Goal: Task Accomplishment & Management: Manage account settings

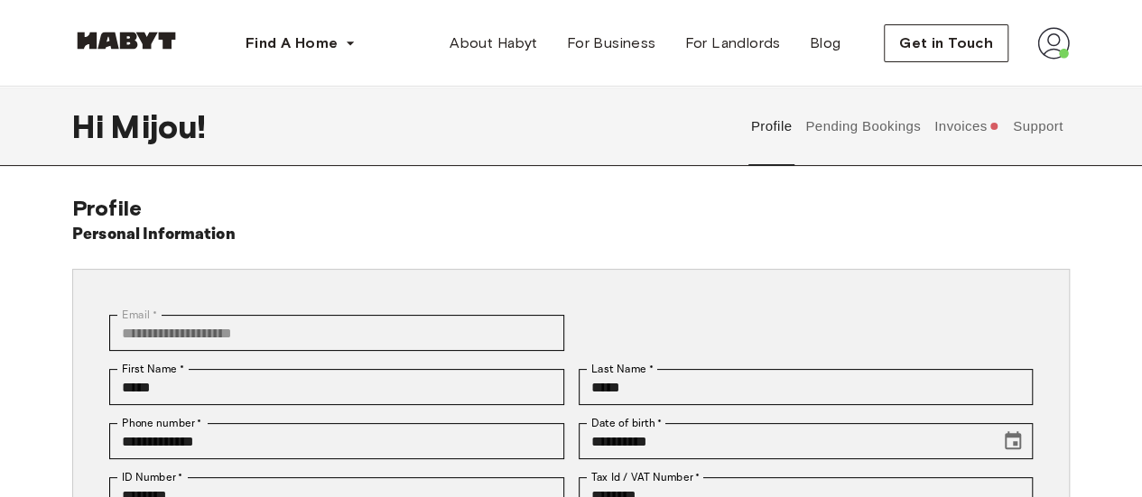
click at [958, 122] on button "Invoices" at bounding box center [967, 126] width 70 height 79
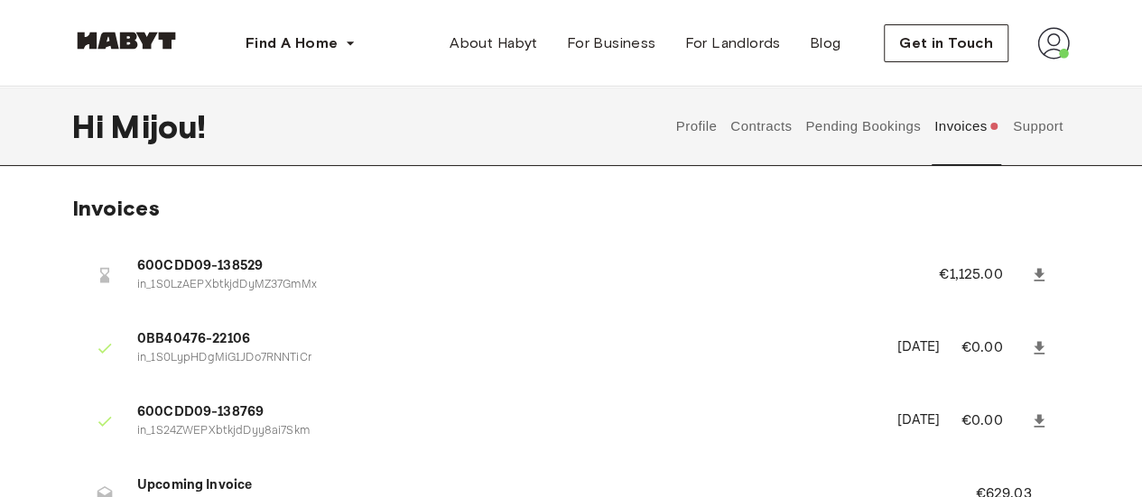
click at [883, 137] on button "Pending Bookings" at bounding box center [863, 126] width 120 height 79
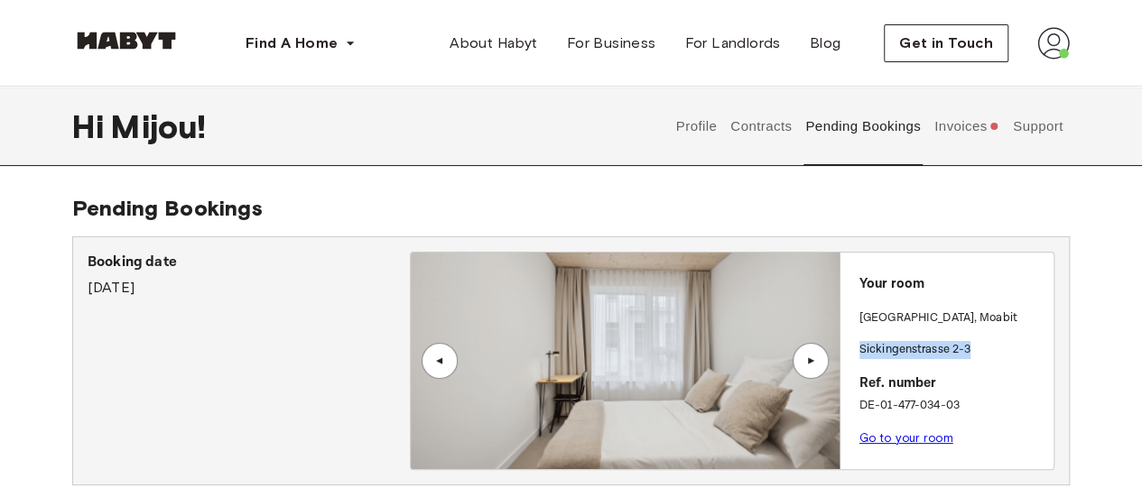
drag, startPoint x: 979, startPoint y: 347, endPoint x: 859, endPoint y: 348, distance: 120.1
click at [859, 348] on p "Sickingenstrasse 2-3" at bounding box center [952, 350] width 187 height 18
click at [885, 437] on link "Go to your room" at bounding box center [906, 438] width 94 height 14
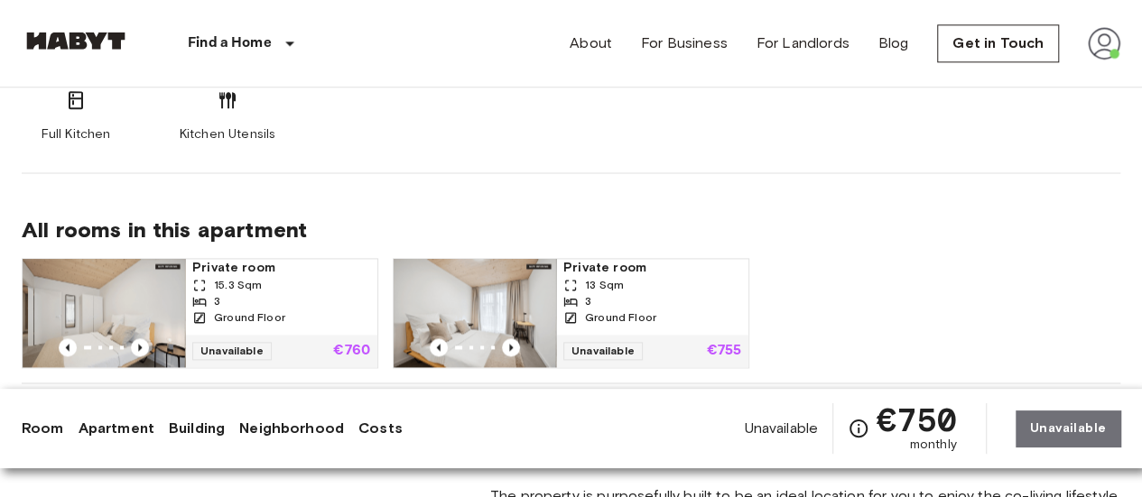
scroll to position [1161, 0]
click at [146, 342] on icon "Previous image" at bounding box center [140, 347] width 18 height 18
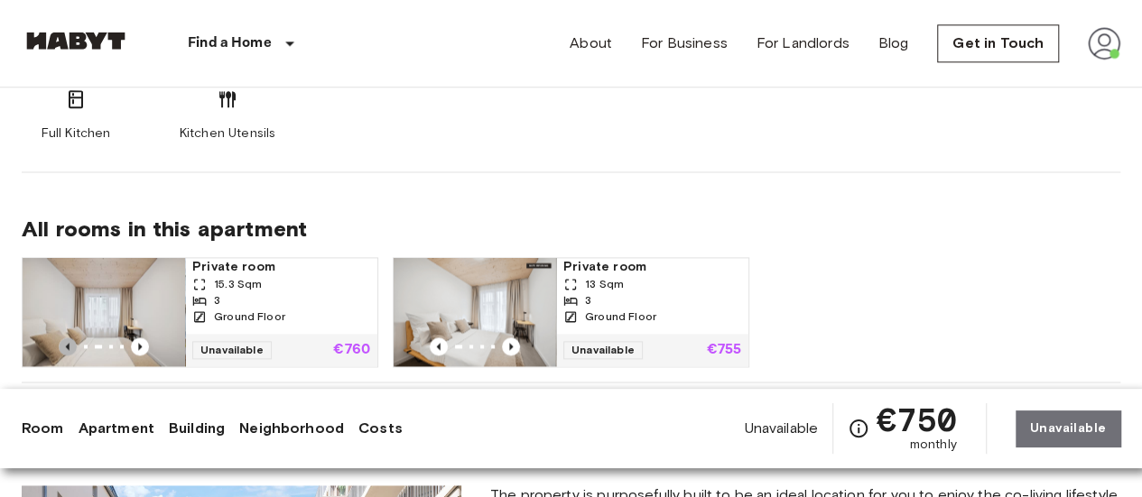
click at [74, 340] on icon "Previous image" at bounding box center [68, 347] width 18 height 18
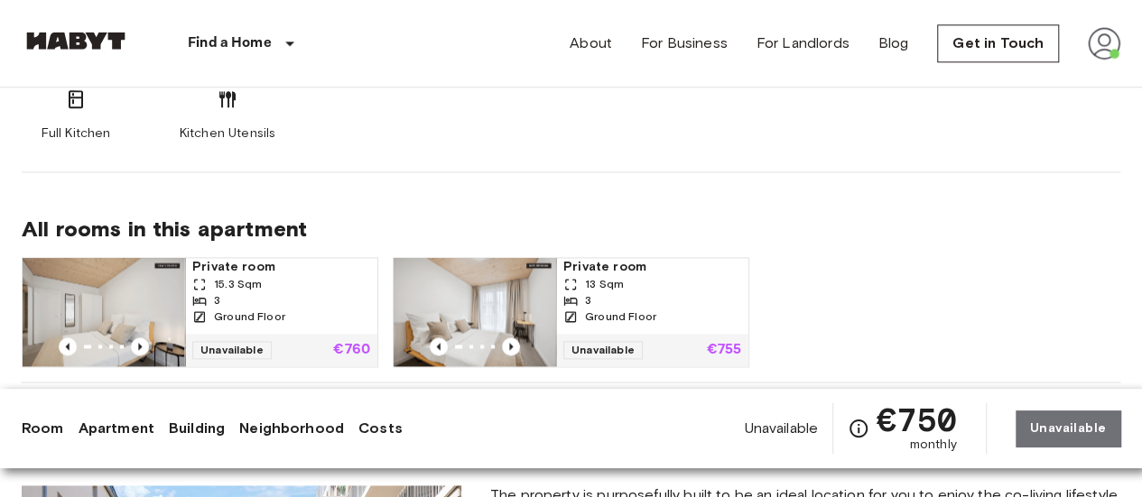
click at [152, 302] on img at bounding box center [103, 312] width 162 height 108
click at [468, 294] on img at bounding box center [475, 312] width 162 height 108
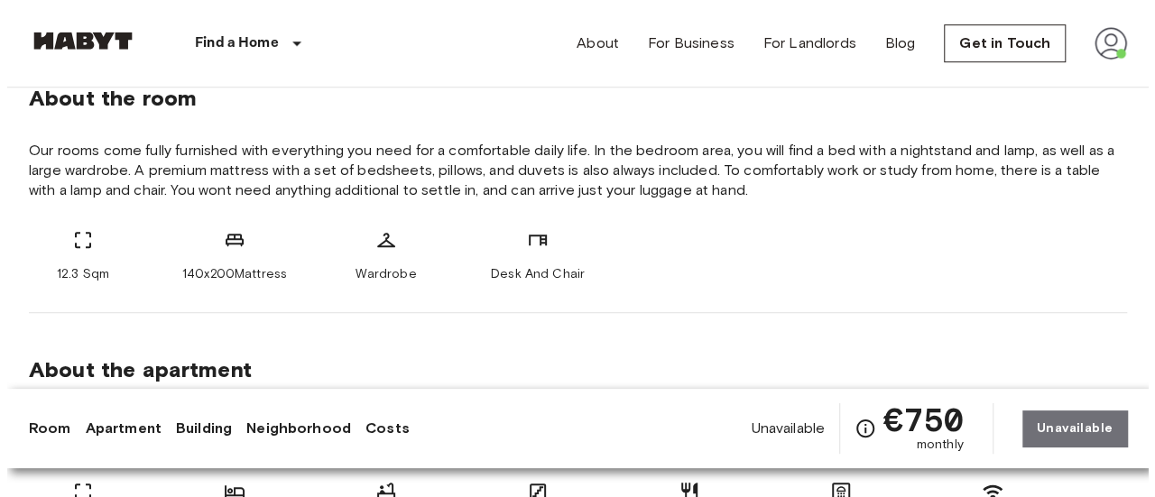
scroll to position [670, 0]
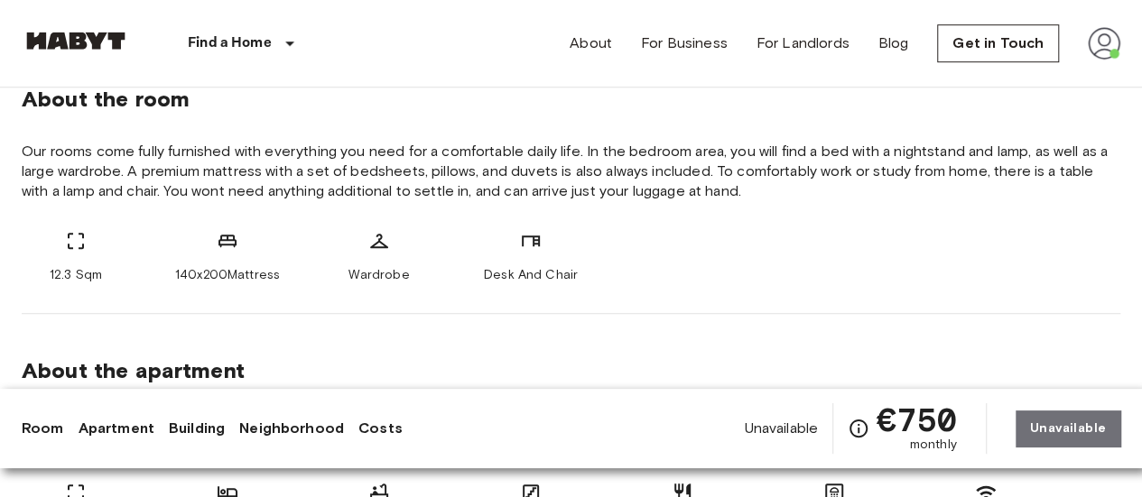
click at [1103, 42] on img at bounding box center [1104, 43] width 32 height 32
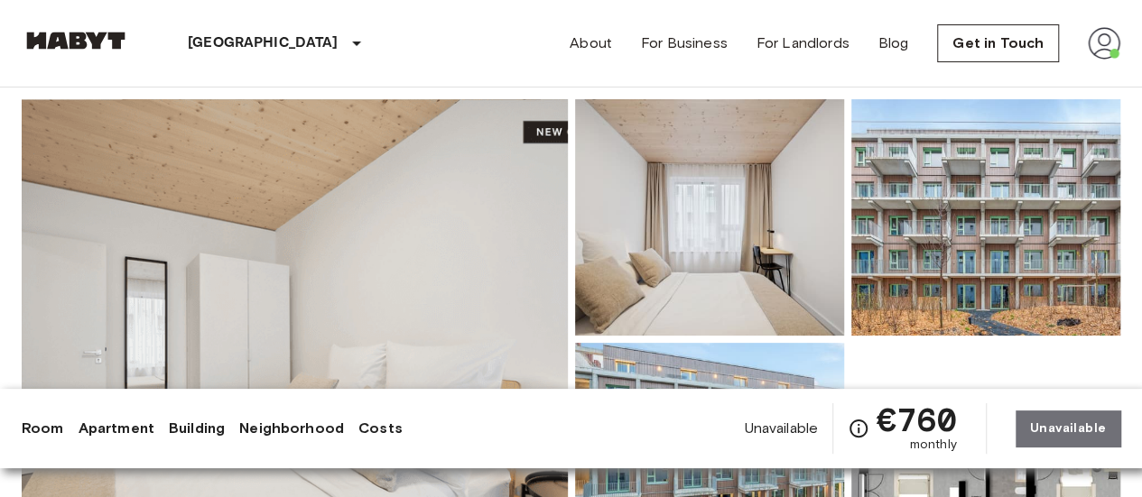
scroll to position [136, 0]
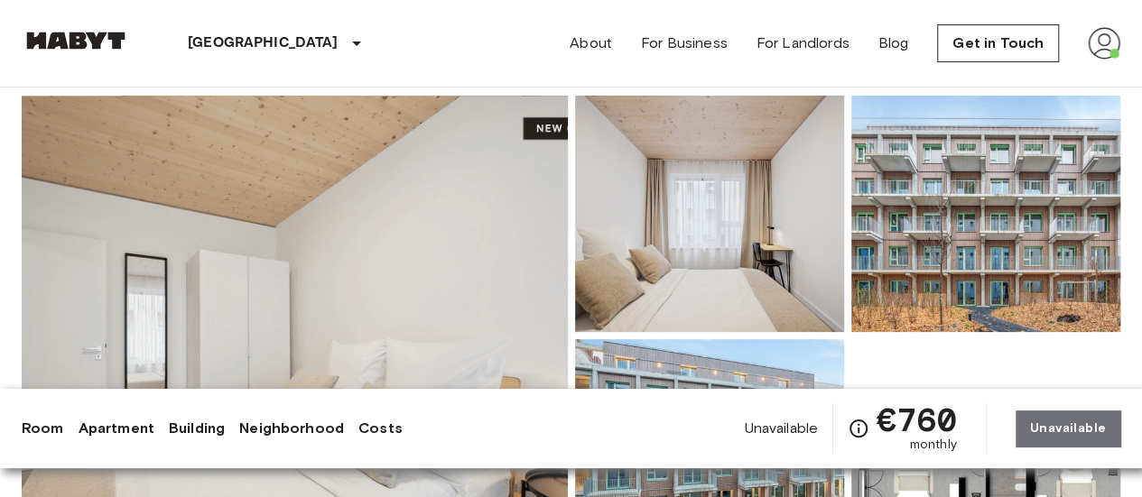
click at [490, 274] on img at bounding box center [295, 336] width 546 height 480
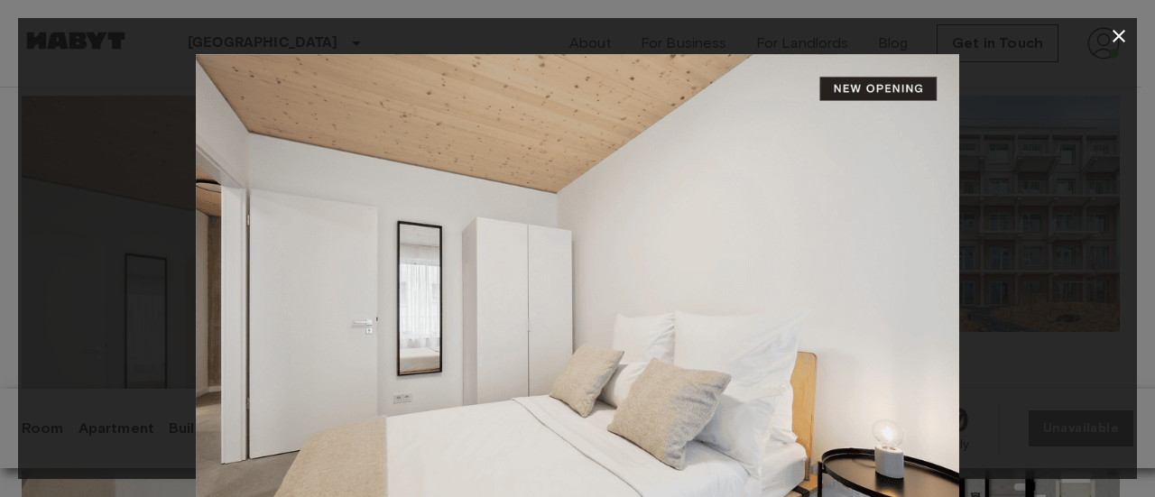
click at [1125, 37] on icon "button" at bounding box center [1119, 36] width 22 height 22
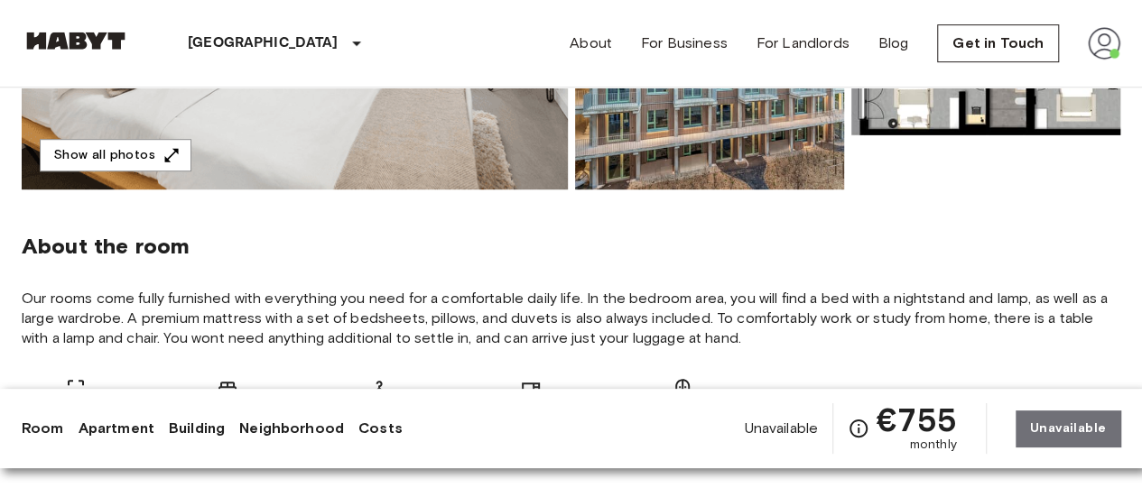
scroll to position [525, 0]
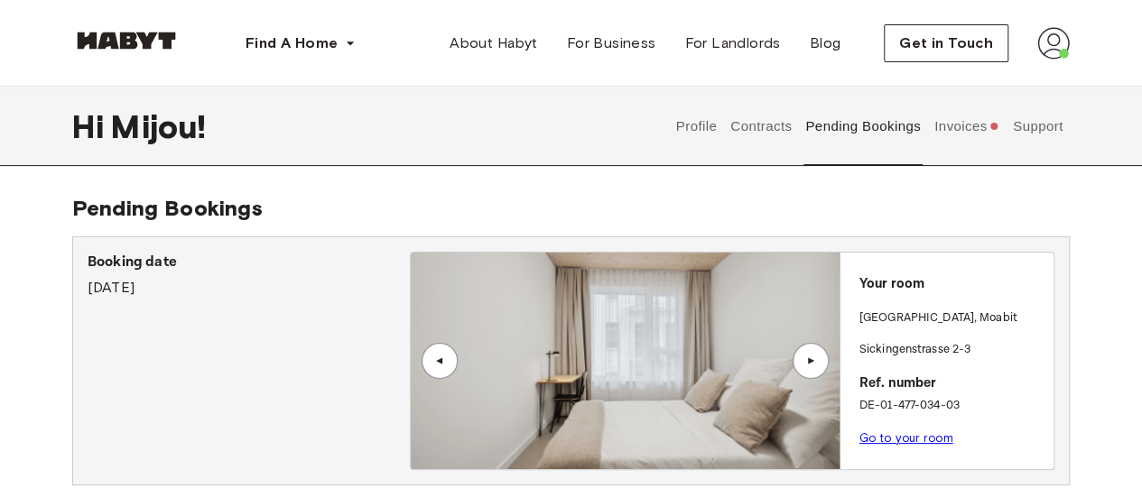
click at [772, 121] on button "Contracts" at bounding box center [761, 126] width 66 height 79
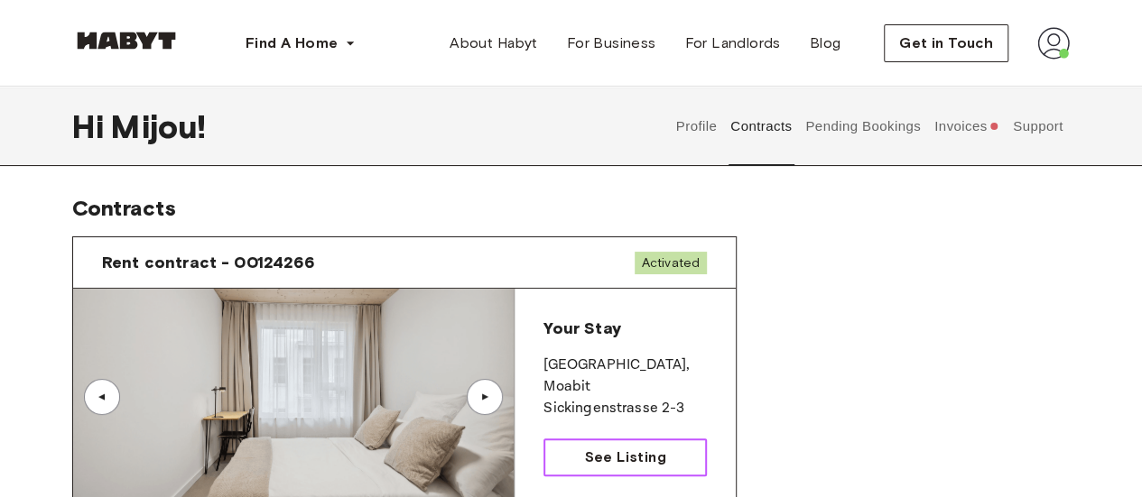
click at [643, 457] on span "See Listing" at bounding box center [624, 458] width 81 height 22
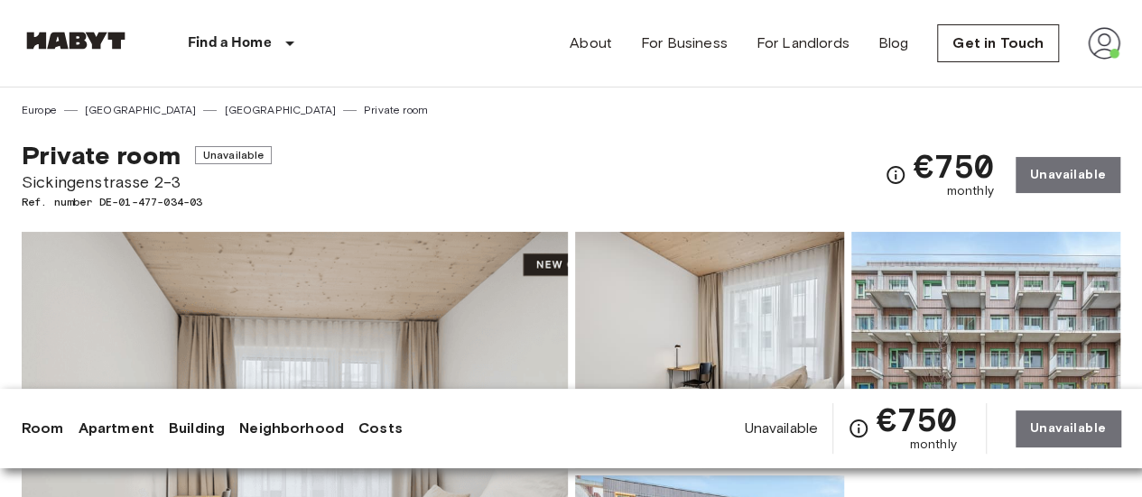
click at [212, 181] on span "Sickingenstrasse 2-3" at bounding box center [147, 182] width 250 height 23
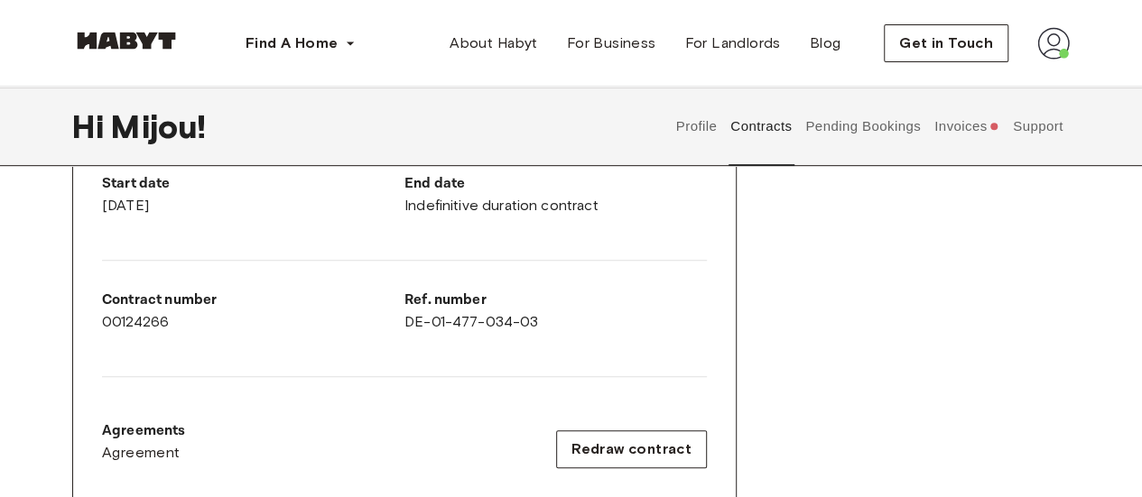
scroll to position [363, 0]
click at [482, 199] on div "End date Indefinitive duration contract" at bounding box center [555, 193] width 302 height 43
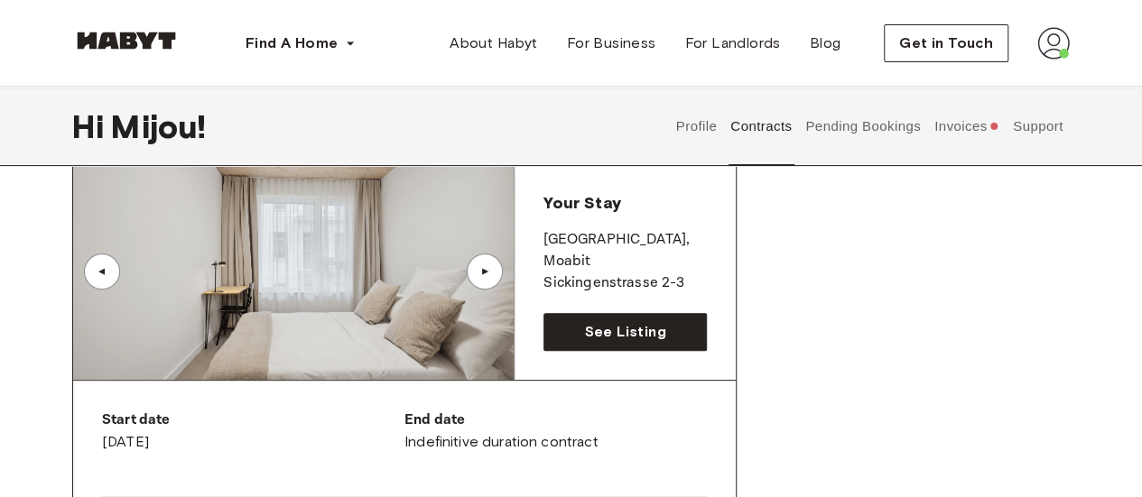
scroll to position [123, 0]
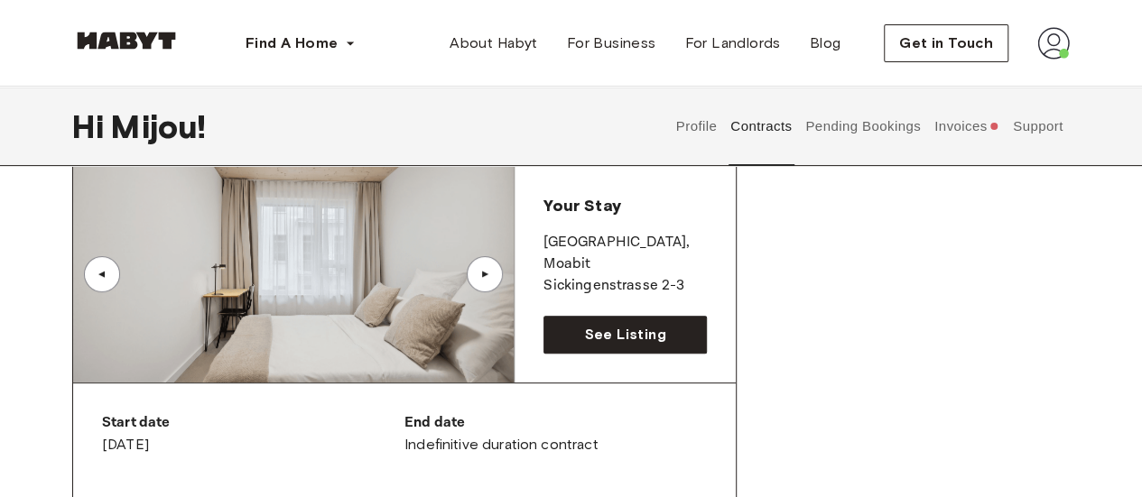
click at [688, 125] on button "Profile" at bounding box center [696, 126] width 46 height 79
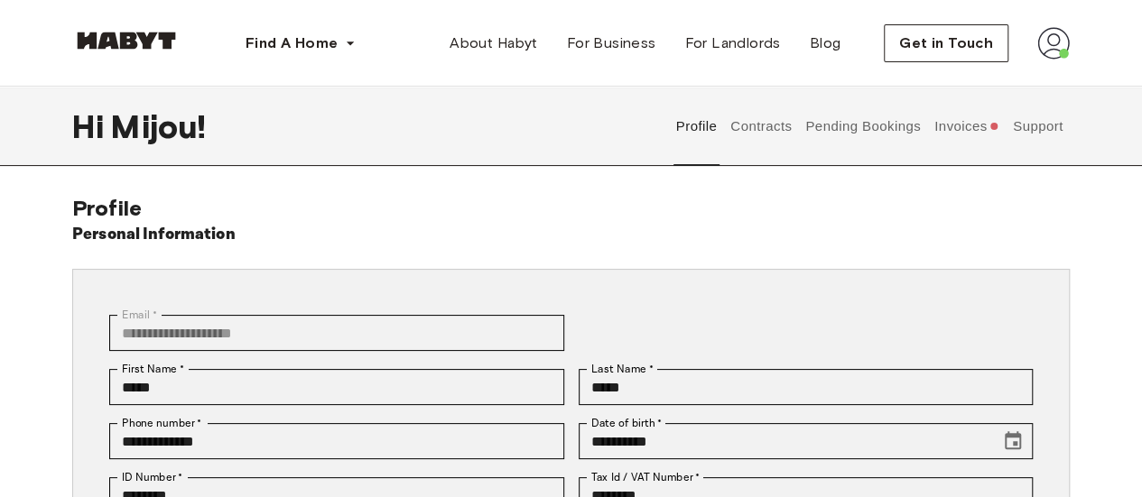
click at [753, 144] on button "Contracts" at bounding box center [761, 126] width 66 height 79
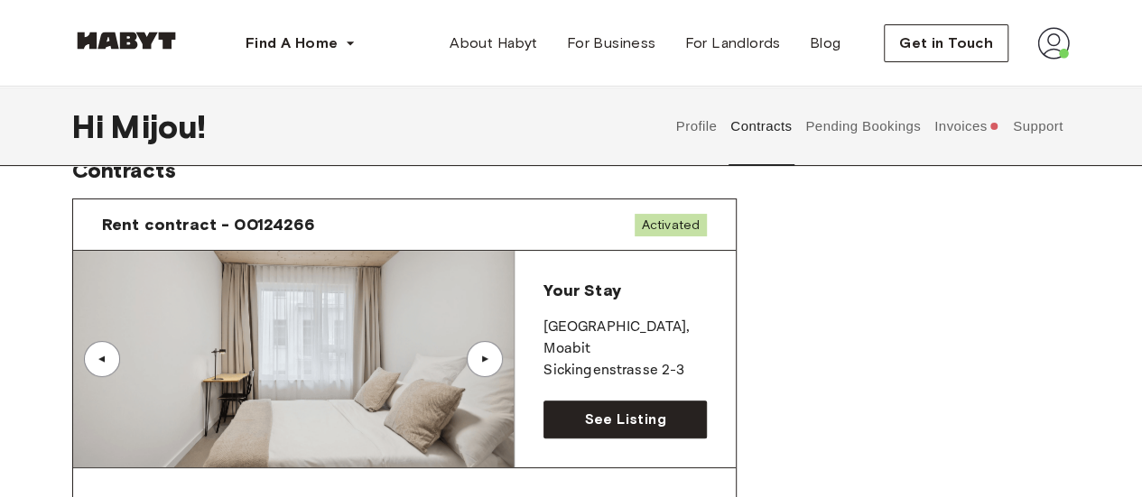
scroll to position [40, 0]
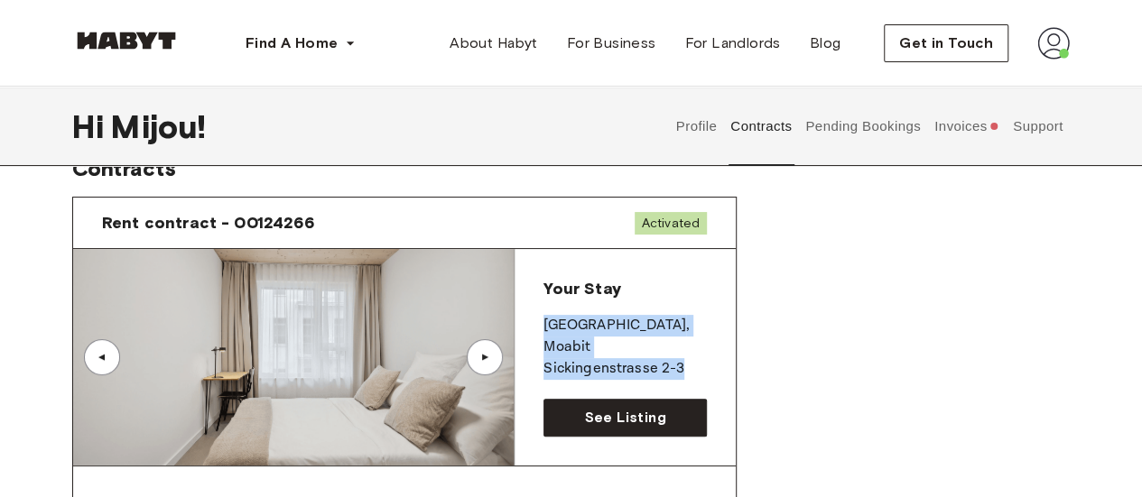
drag, startPoint x: 706, startPoint y: 348, endPoint x: 544, endPoint y: 319, distance: 164.1
click at [544, 319] on div "Your Stay [GEOGRAPHIC_DATA] , Moabit [STREET_ADDRESS]" at bounding box center [624, 329] width 163 height 102
copy div "[STREET_ADDRESS]"
click at [670, 319] on p "[GEOGRAPHIC_DATA] , Moabit" at bounding box center [624, 336] width 163 height 43
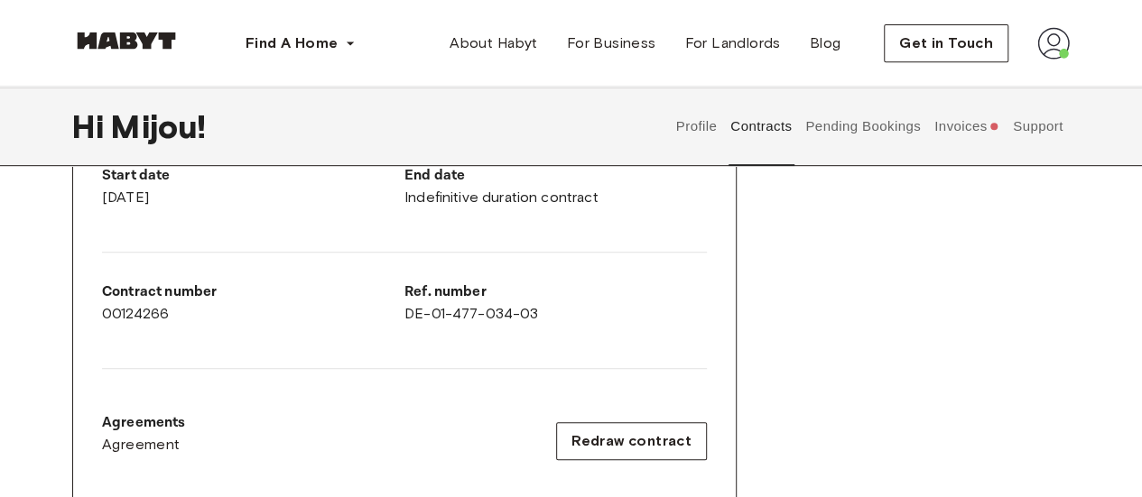
scroll to position [0, 0]
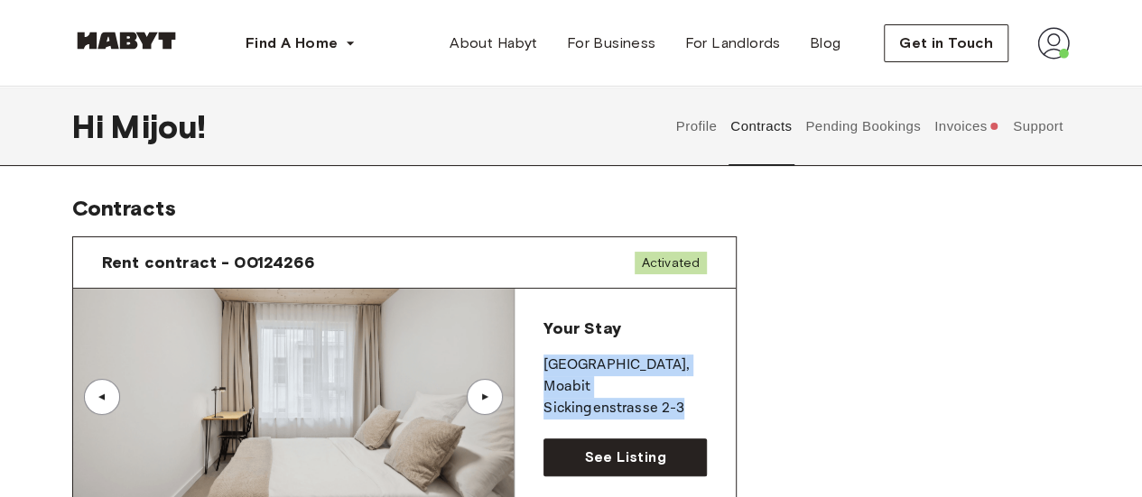
drag, startPoint x: 689, startPoint y: 387, endPoint x: 538, endPoint y: 364, distance: 152.6
click at [538, 364] on div "Your Stay [GEOGRAPHIC_DATA] , Moabit [STREET_ADDRESS] See Listing" at bounding box center [625, 397] width 221 height 217
copy div "[STREET_ADDRESS]"
